Goal: Information Seeking & Learning: Learn about a topic

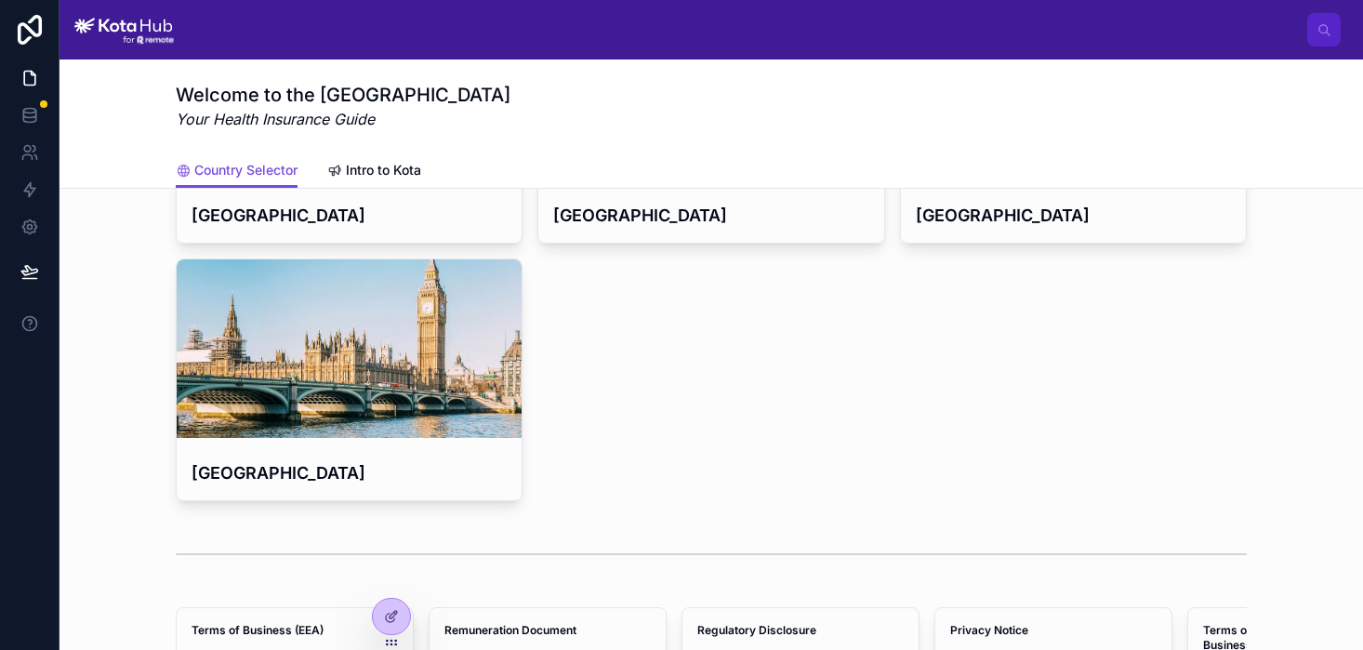
scroll to position [882, 0]
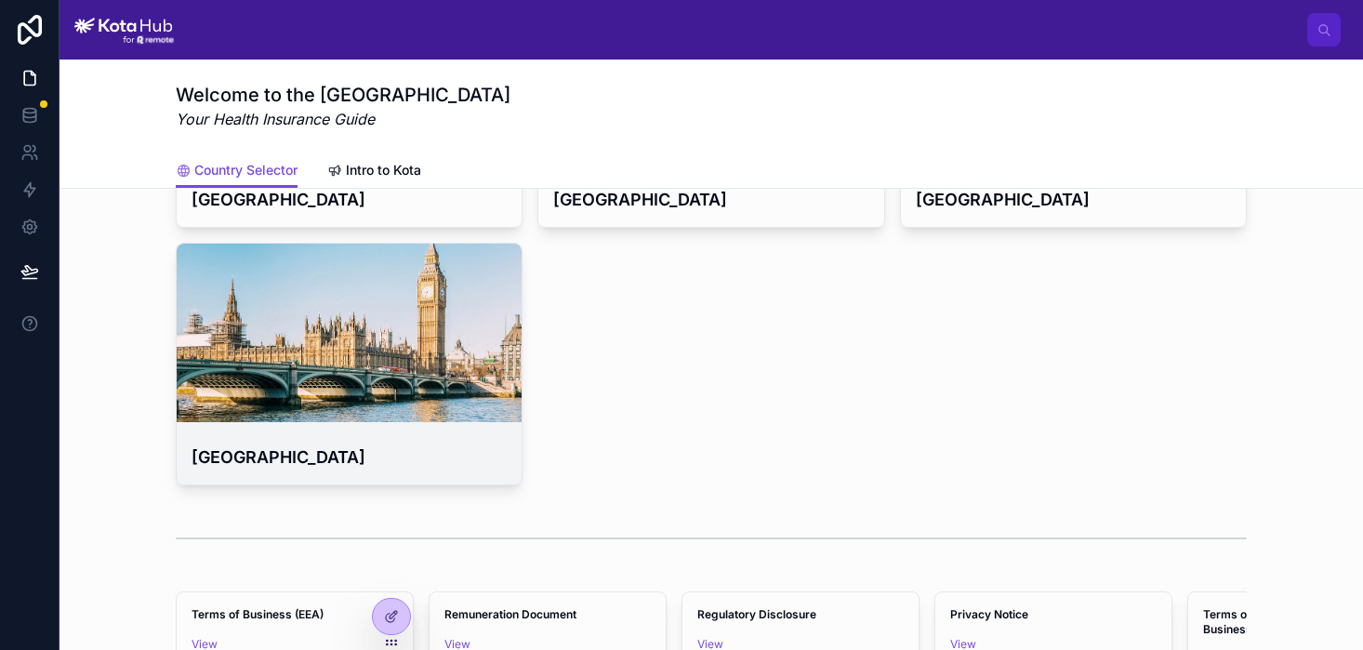
click at [431, 405] on div at bounding box center [349, 333] width 345 height 179
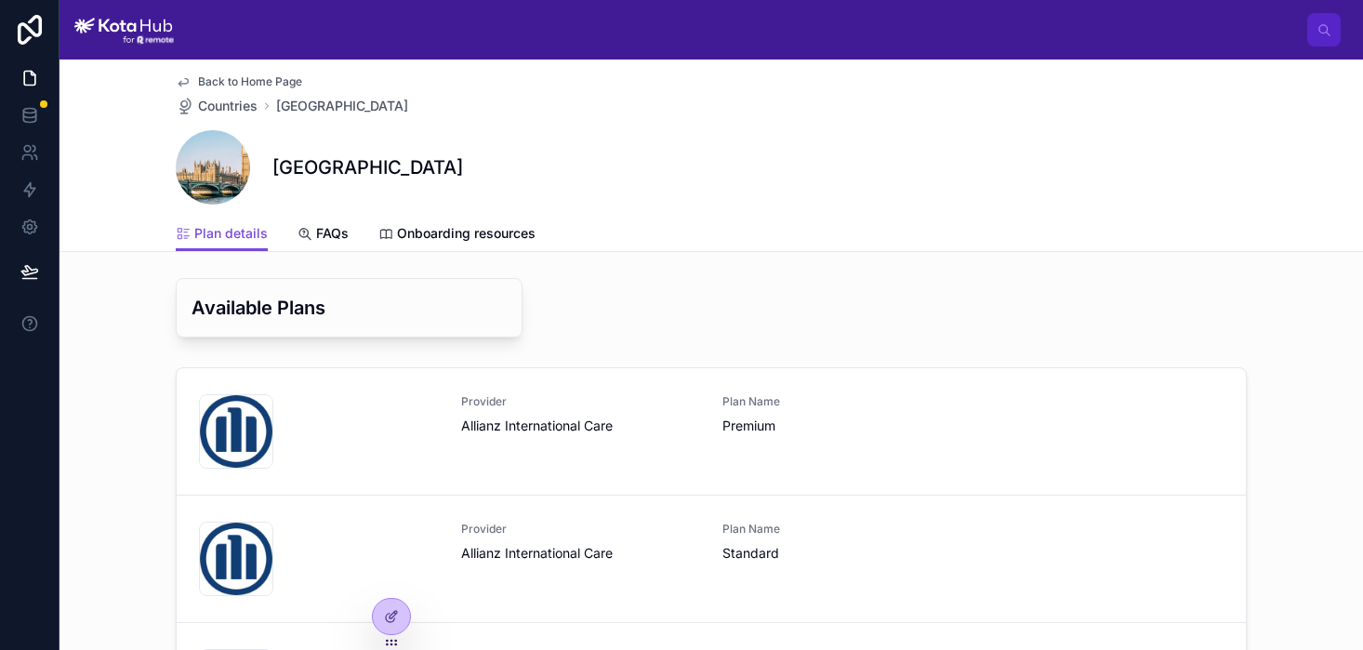
scroll to position [152, 0]
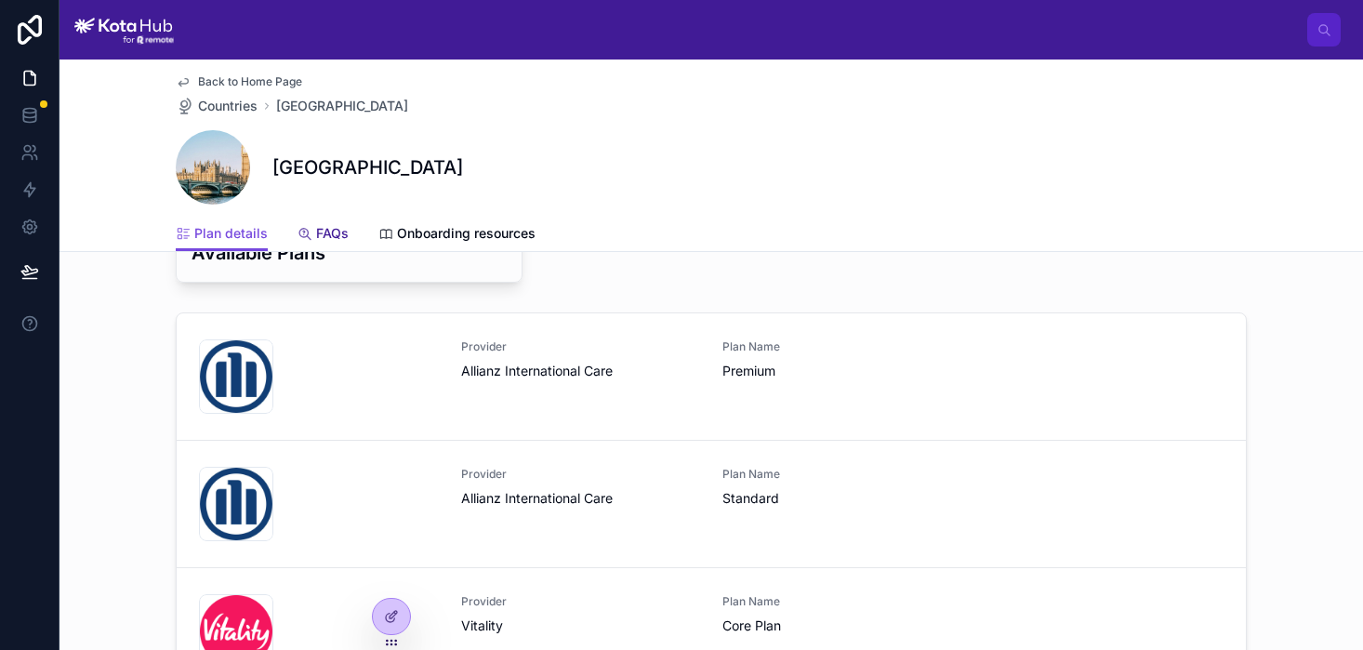
click at [322, 230] on span "FAQs" at bounding box center [332, 233] width 33 height 19
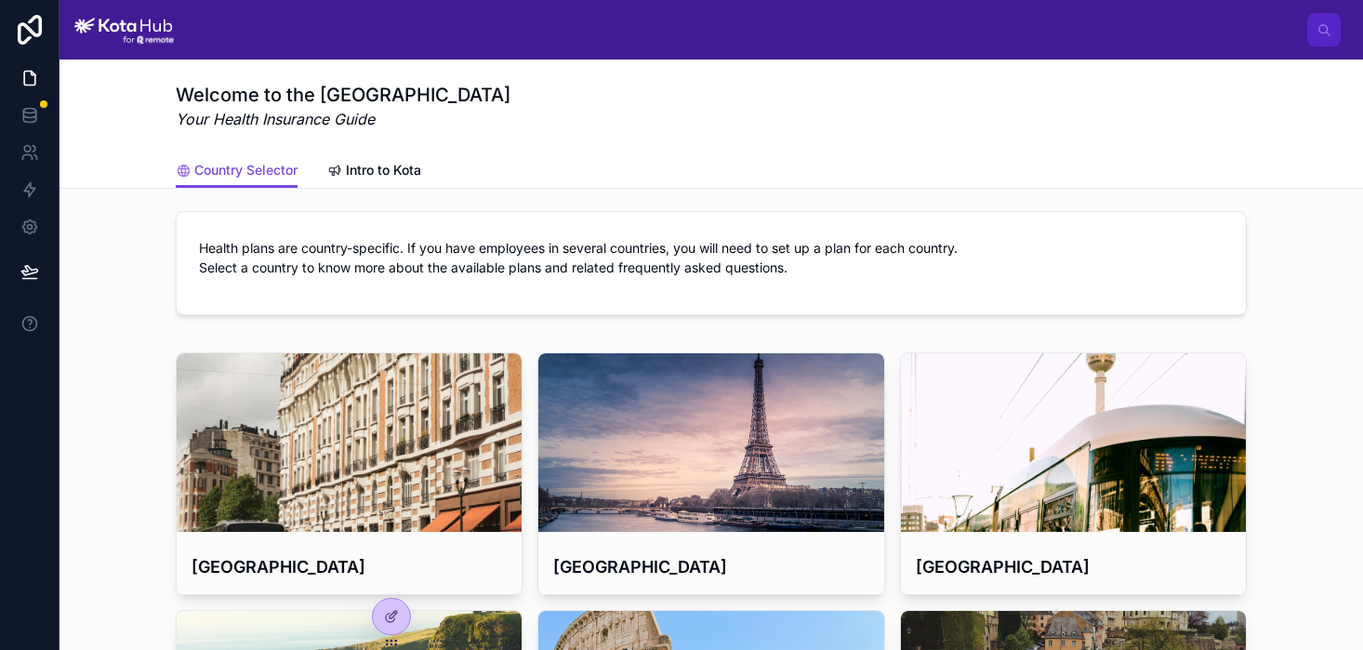
scroll to position [952, 0]
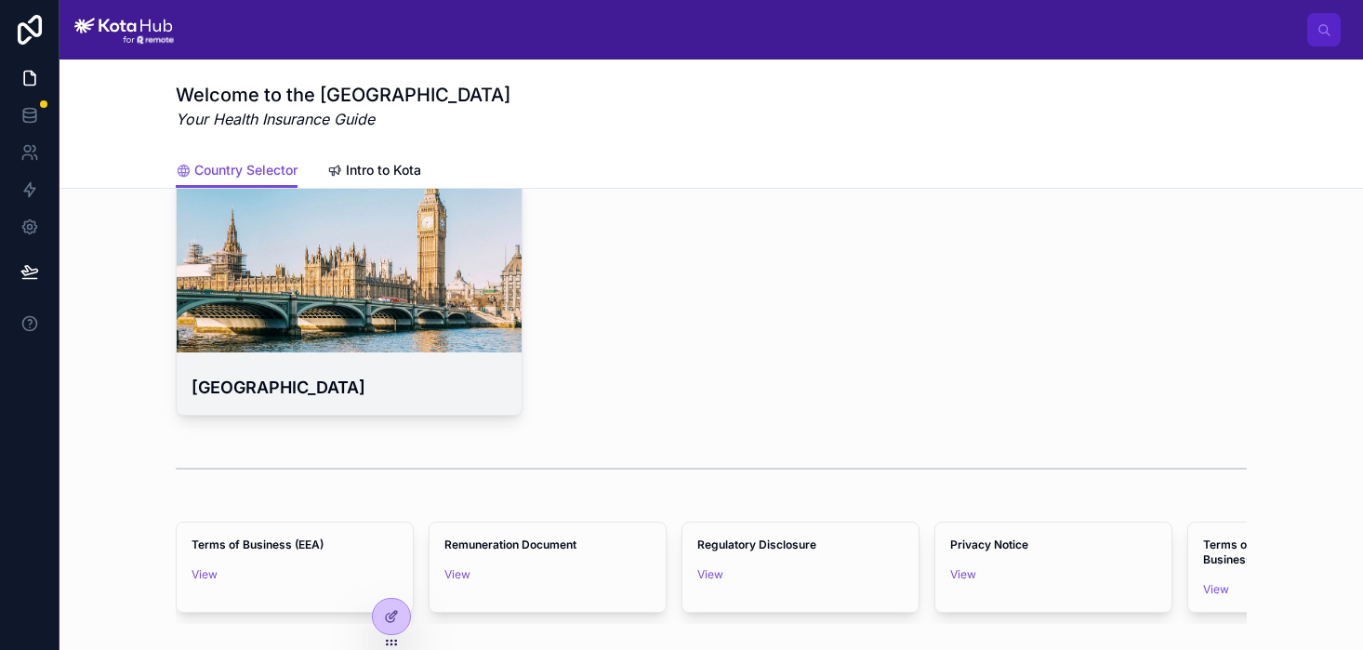
click at [372, 329] on div at bounding box center [349, 263] width 345 height 179
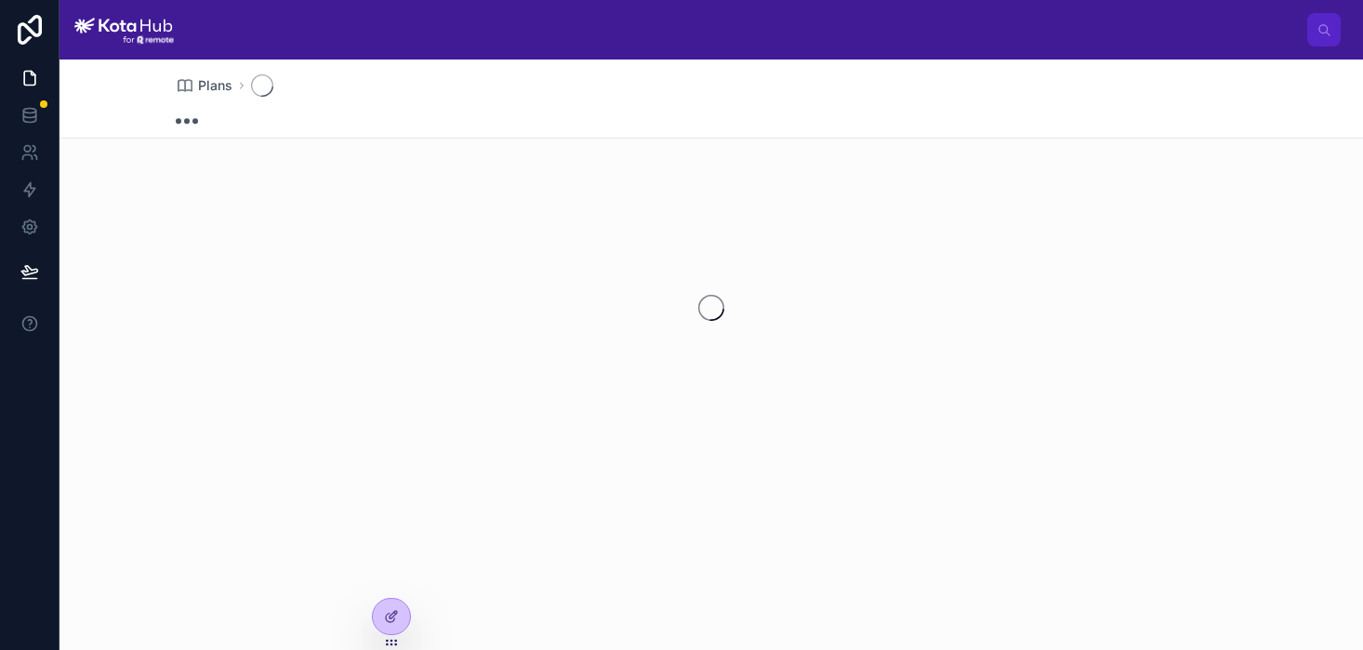
click at [131, 43] on img at bounding box center [124, 30] width 100 height 30
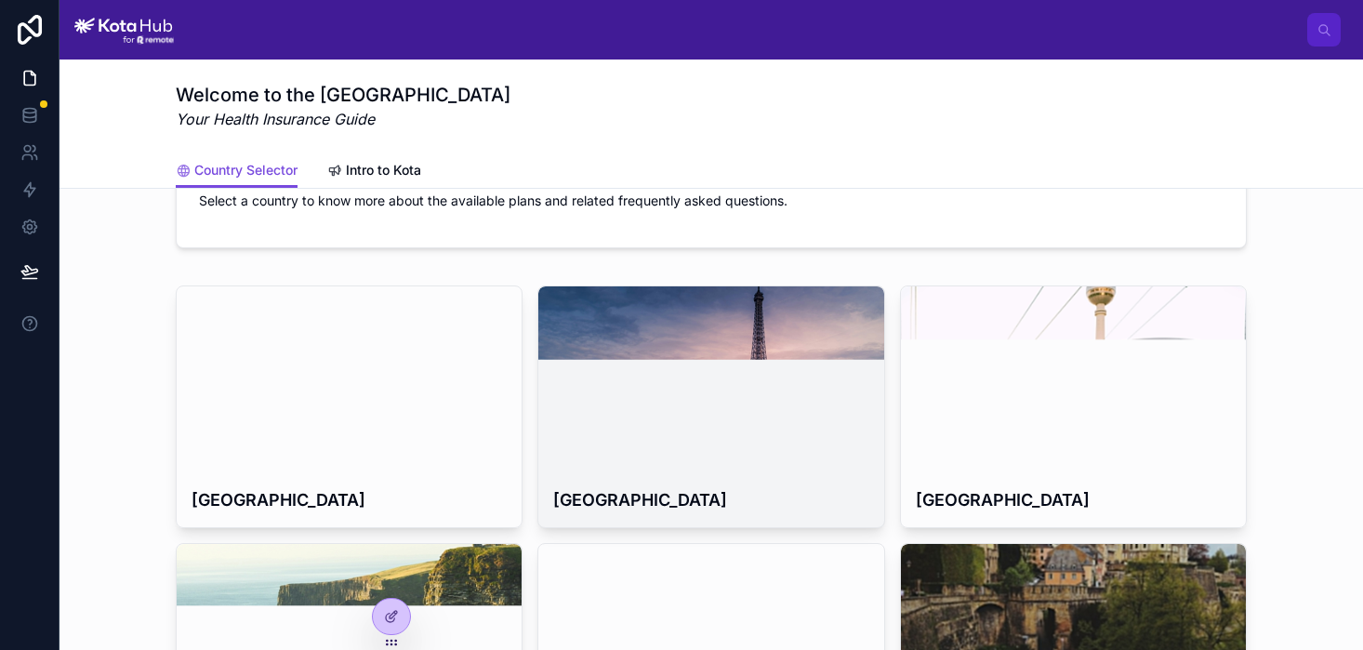
scroll to position [68, 0]
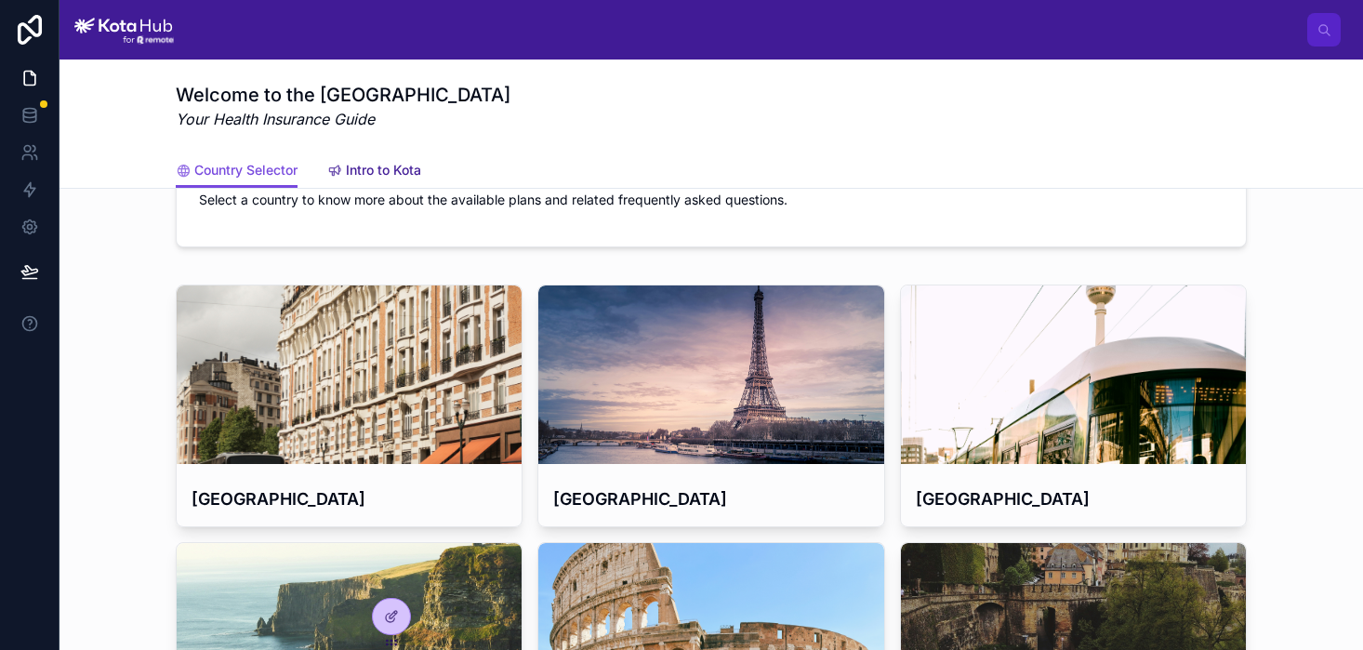
click at [389, 166] on span "Intro to Kota" at bounding box center [383, 170] width 75 height 19
